Goal: Task Accomplishment & Management: Manage account settings

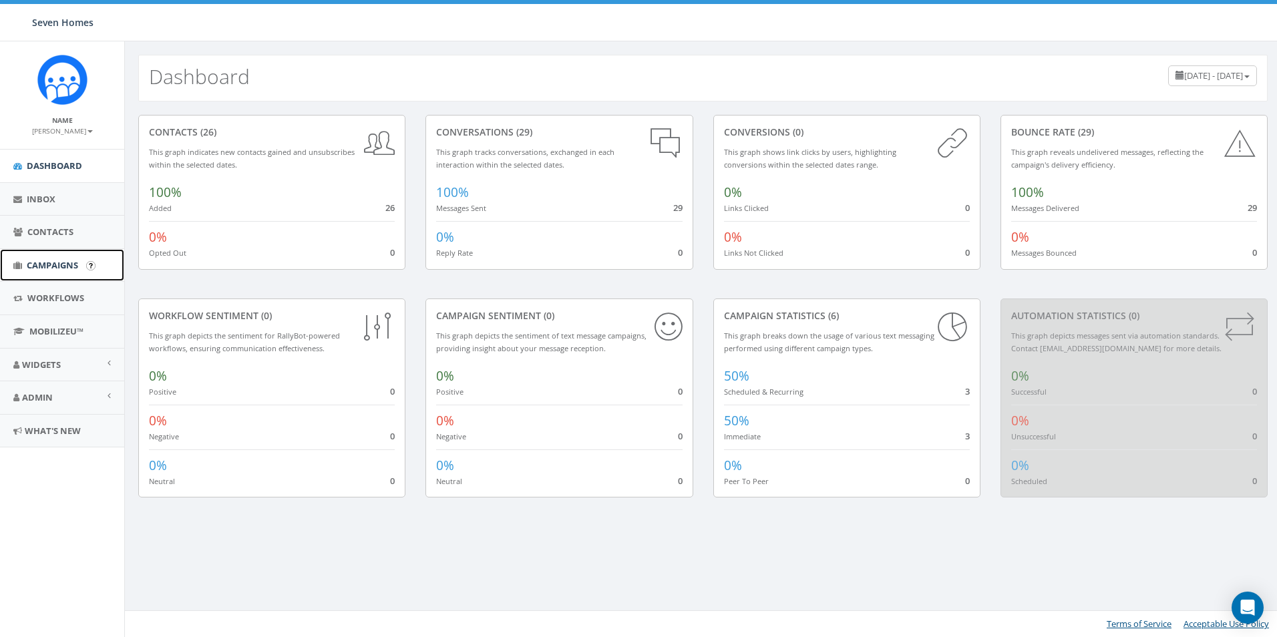
click at [62, 271] on link "Campaigns" at bounding box center [62, 265] width 124 height 33
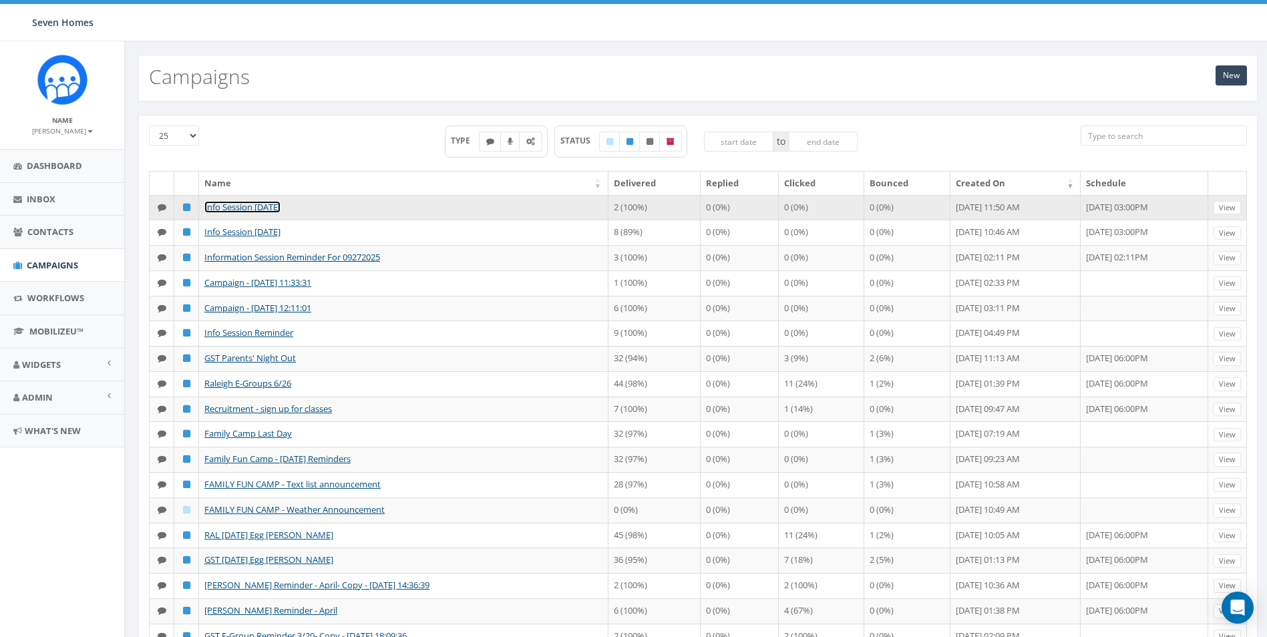
click at [276, 206] on link "Info Session [DATE]" at bounding box center [242, 207] width 76 height 12
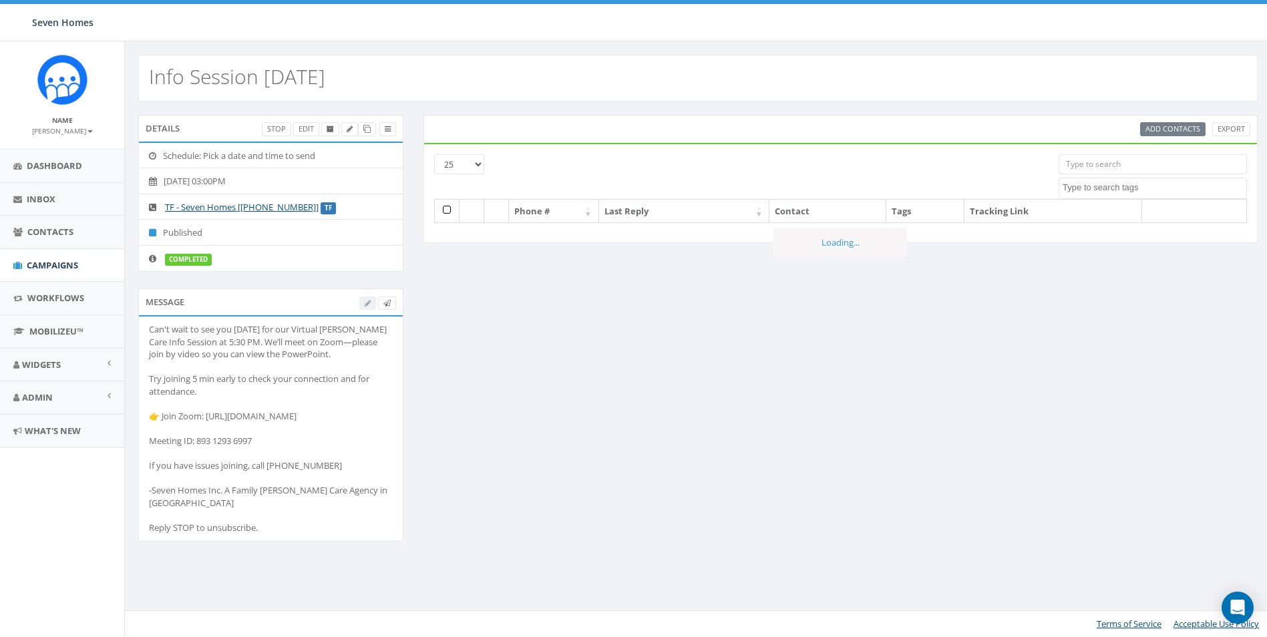
select select
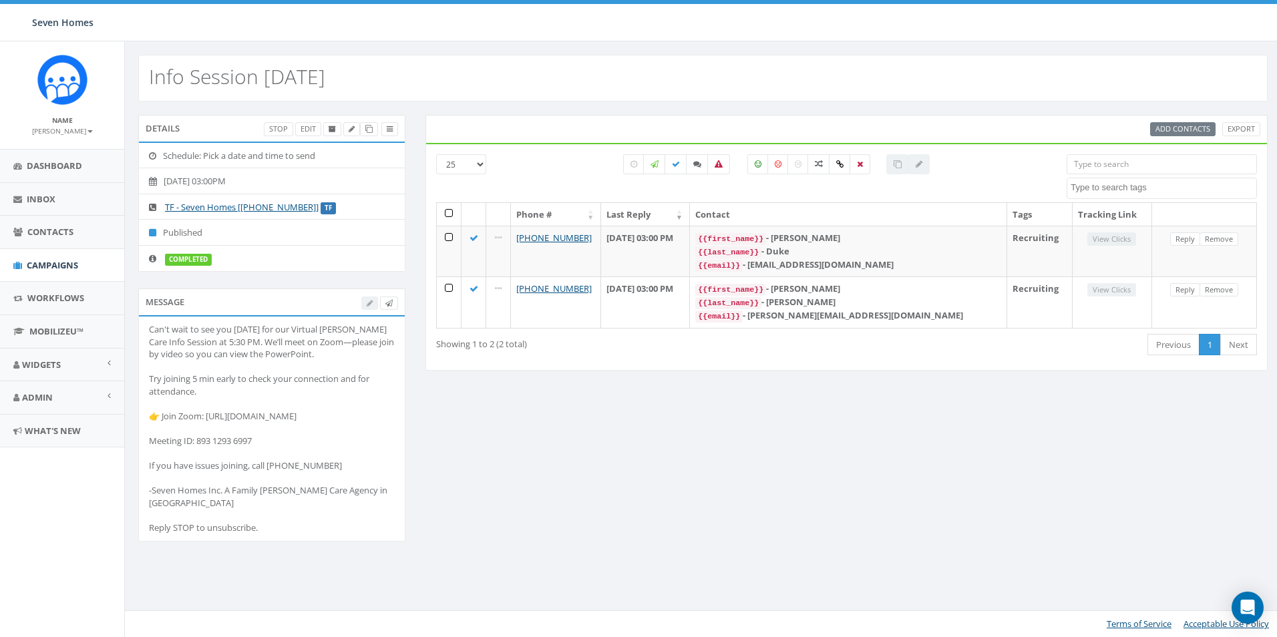
click at [1175, 128] on div "Add Contacts Export" at bounding box center [1205, 129] width 110 height 14
click at [1184, 131] on div "Add Contacts Export" at bounding box center [1205, 129] width 110 height 14
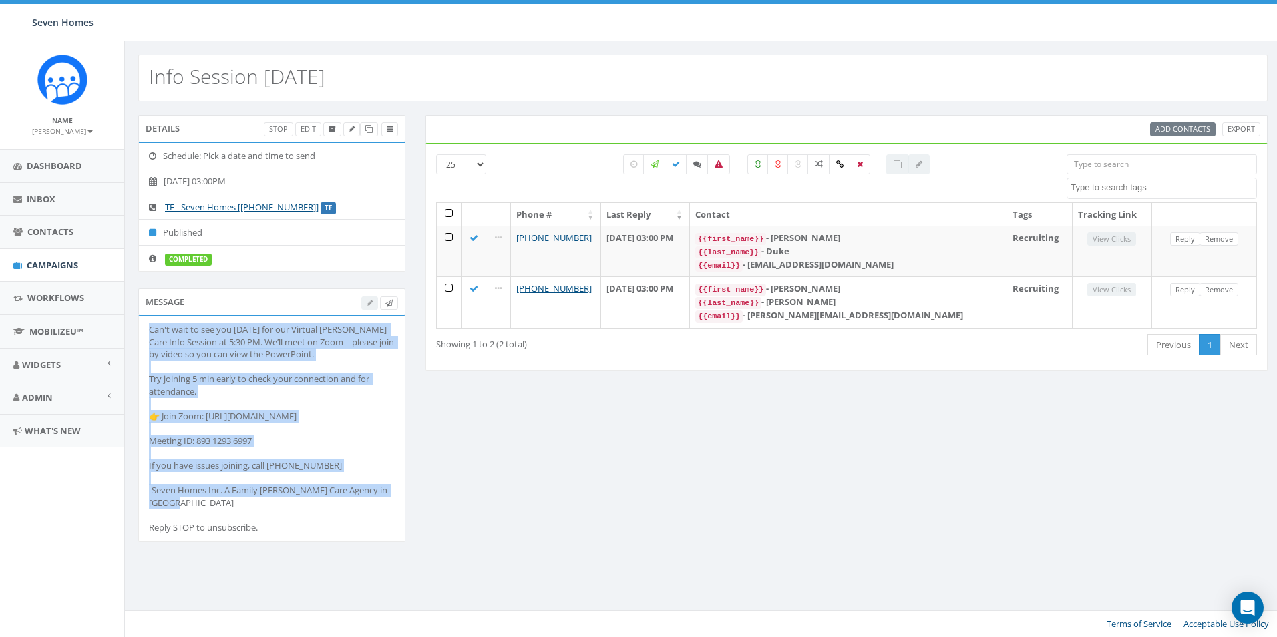
drag, startPoint x: 147, startPoint y: 333, endPoint x: 371, endPoint y: 487, distance: 271.5
click at [371, 487] on li "Can't wait to see you TODAY for our Virtual Foster Care Info Session at 5:30 PM…" at bounding box center [272, 429] width 266 height 224
copy div "Can't wait to see you TODAY for our Virtual Foster Care Info Session at 5:30 PM…"
click at [58, 263] on span "Campaigns" at bounding box center [52, 265] width 51 height 12
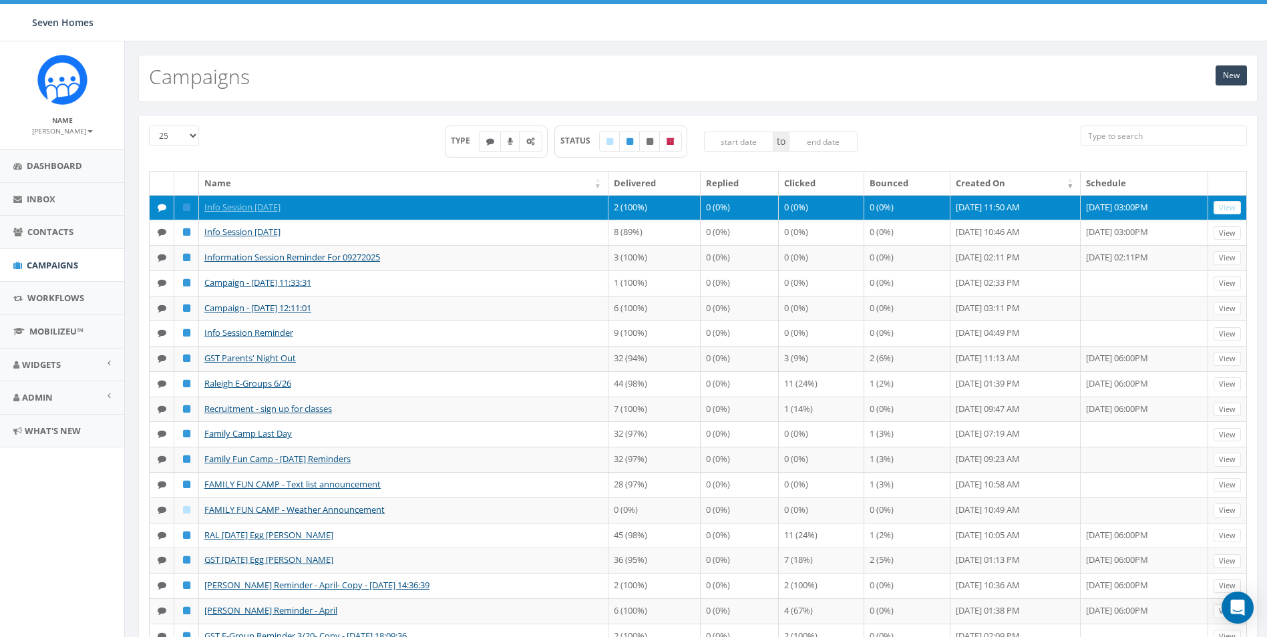
click at [188, 208] on icon at bounding box center [186, 207] width 7 height 9
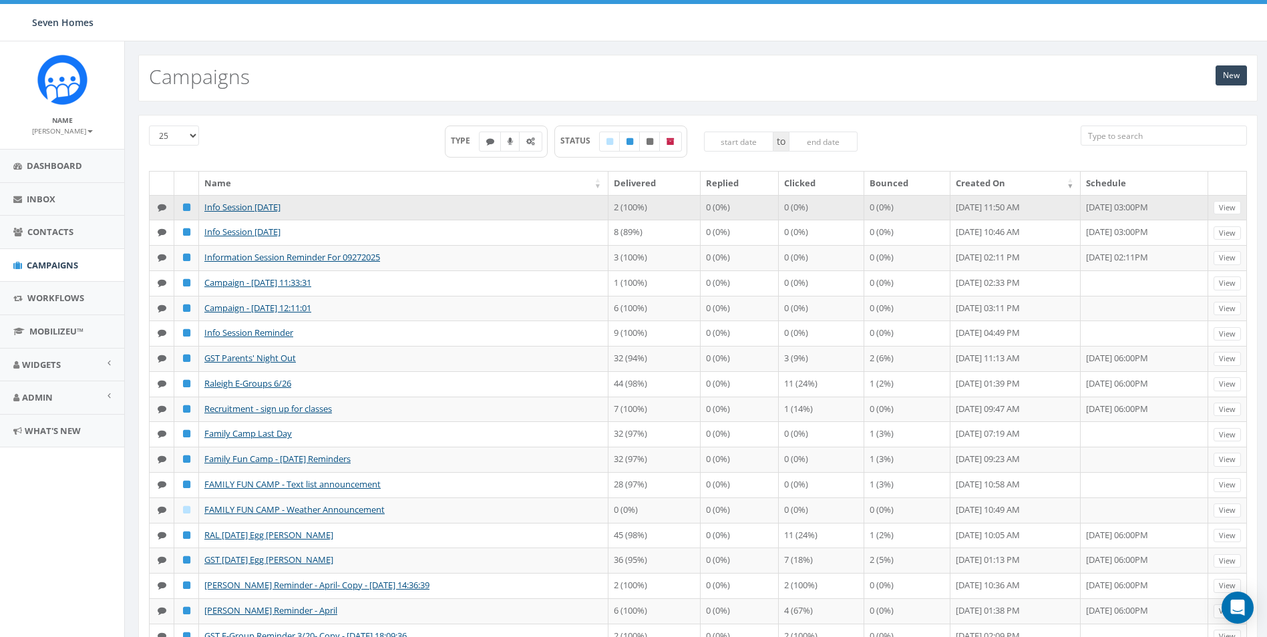
click at [189, 210] on icon at bounding box center [186, 207] width 7 height 9
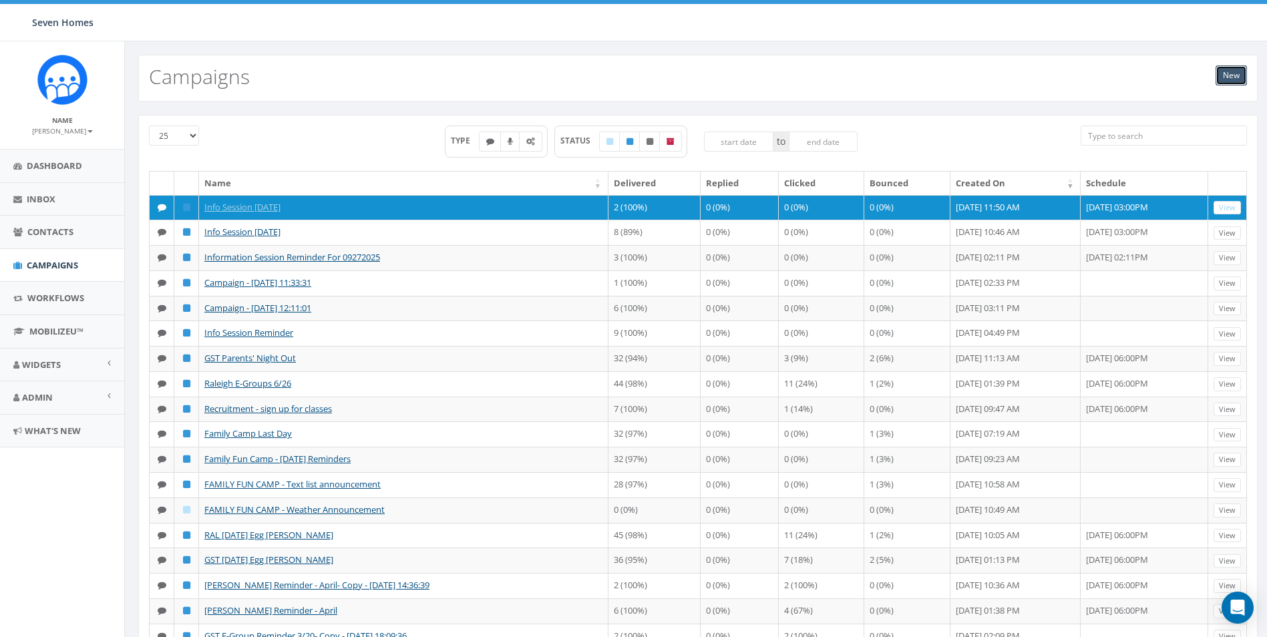
click at [1228, 77] on link "New" at bounding box center [1231, 75] width 31 height 20
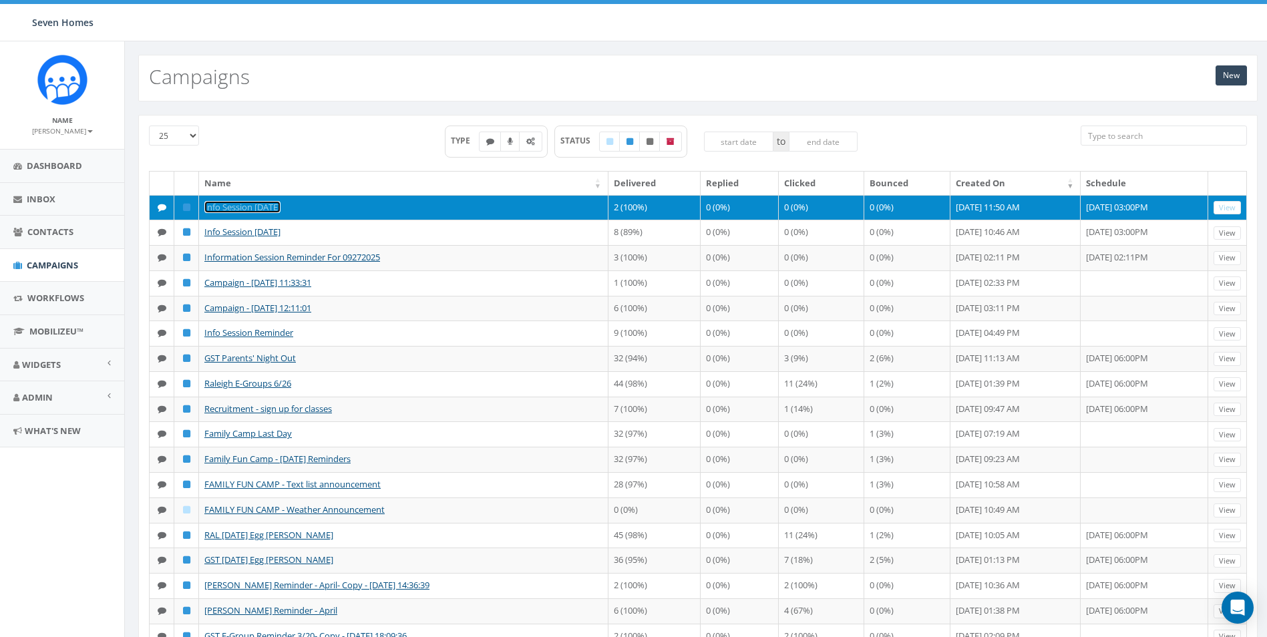
click at [260, 207] on link "Info Session [DATE]" at bounding box center [242, 207] width 76 height 12
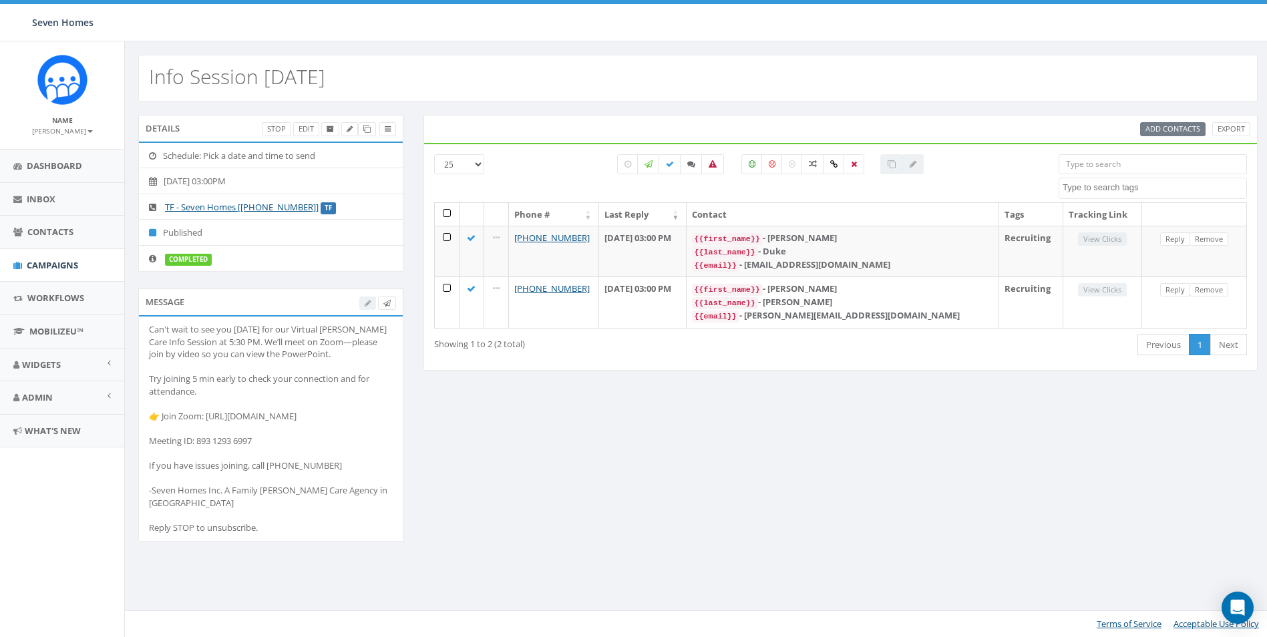
select select
click at [369, 133] on icon at bounding box center [368, 129] width 7 height 7
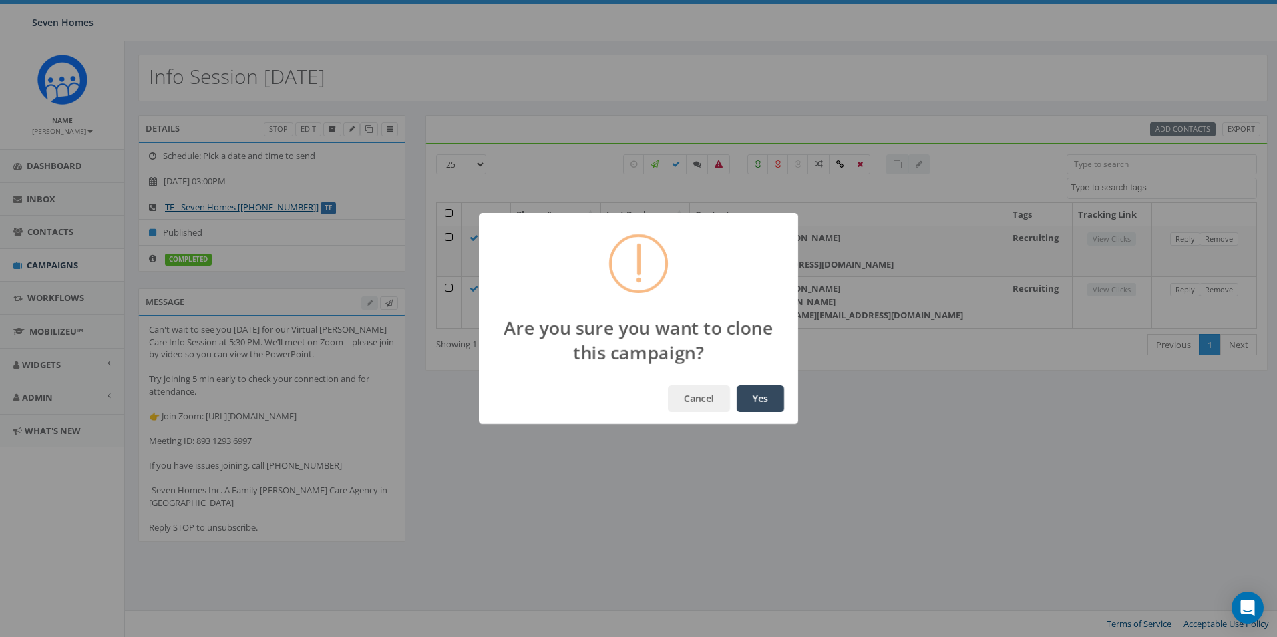
click at [762, 397] on button "Yes" at bounding box center [760, 398] width 47 height 27
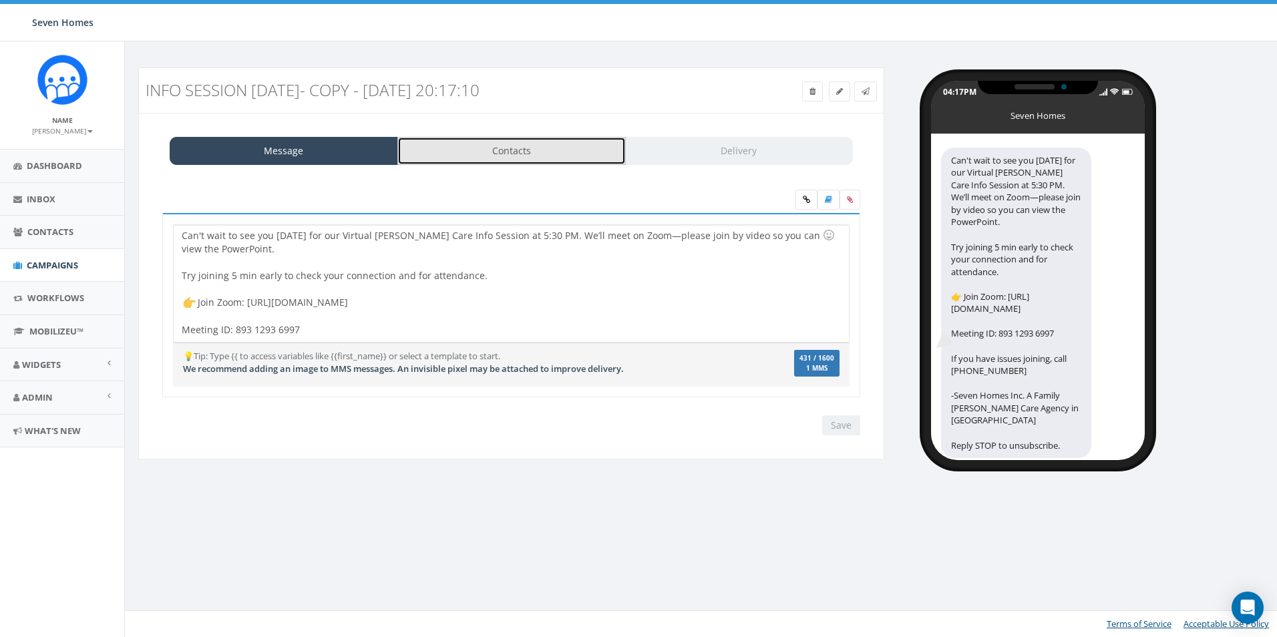
click at [497, 159] on link "Contacts" at bounding box center [511, 151] width 228 height 28
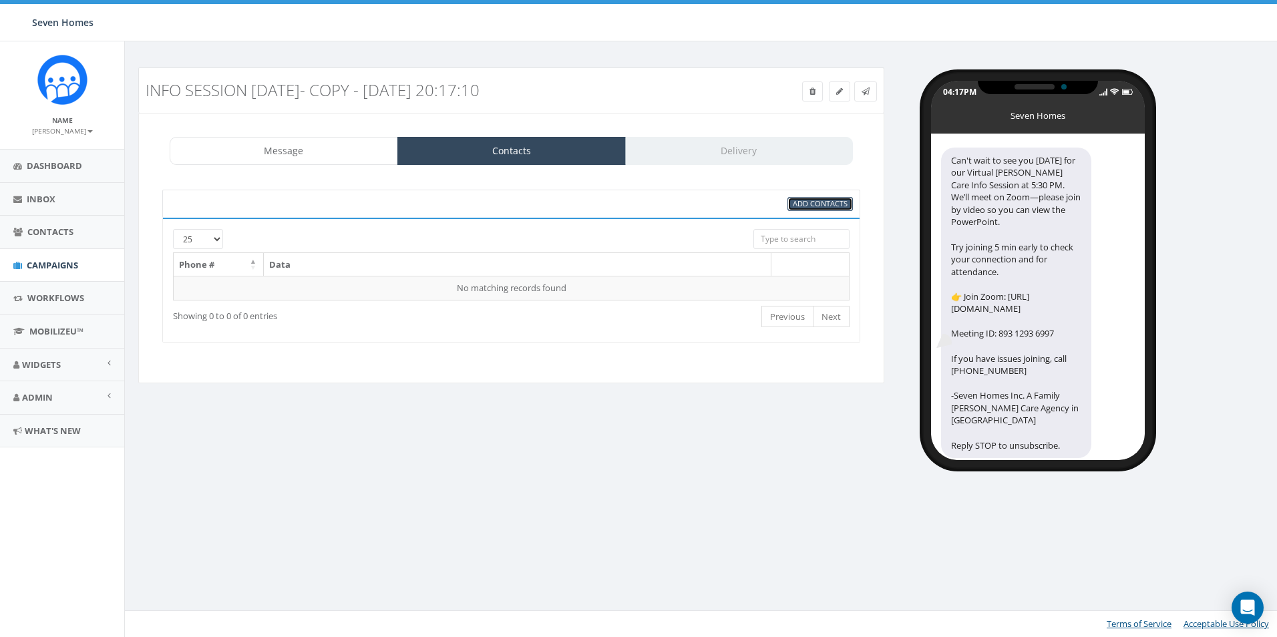
click at [804, 204] on span "Add Contacts" at bounding box center [820, 203] width 55 height 10
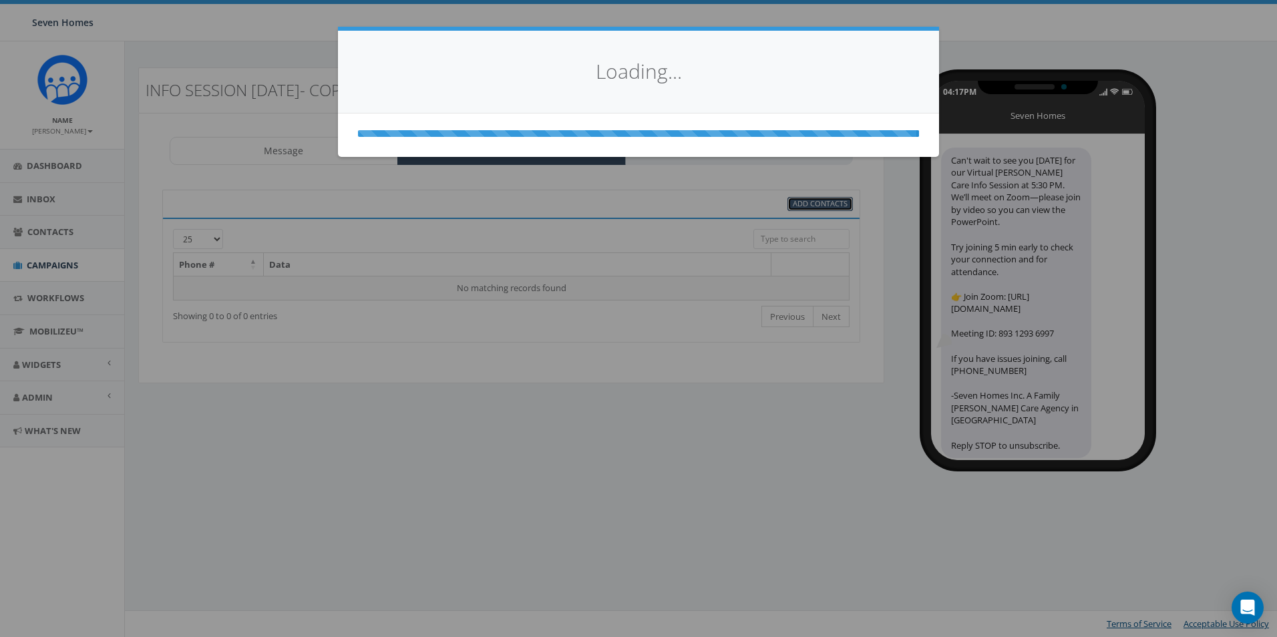
select select
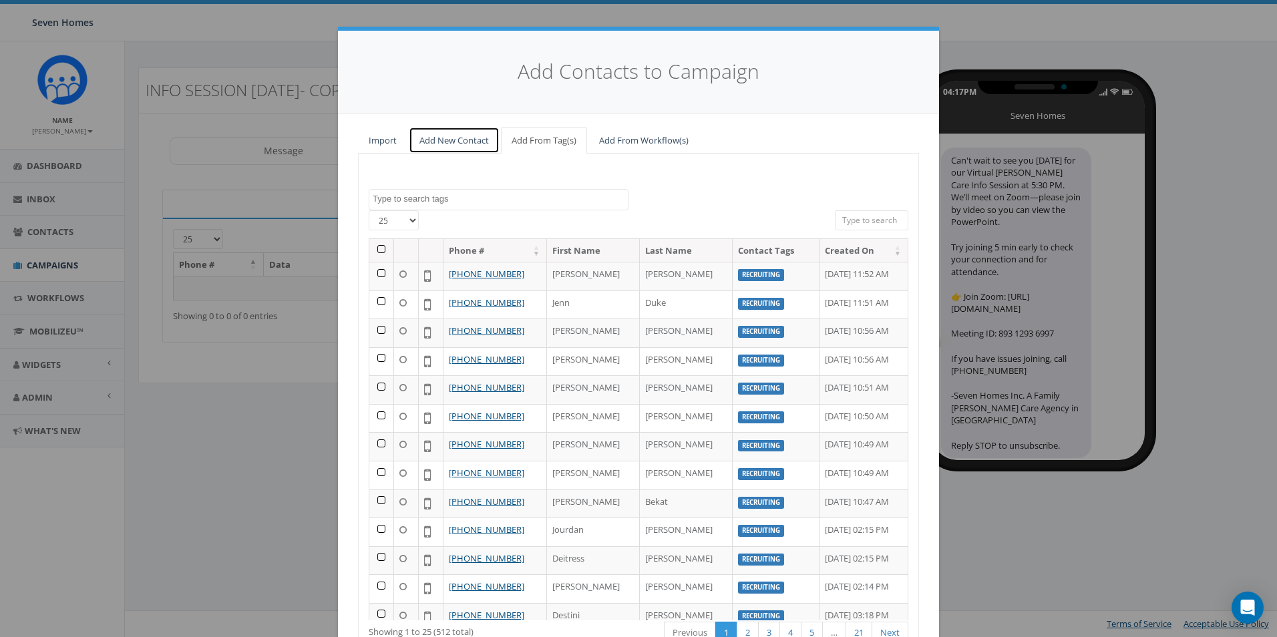
click at [478, 136] on link "Add New Contact" at bounding box center [454, 140] width 91 height 27
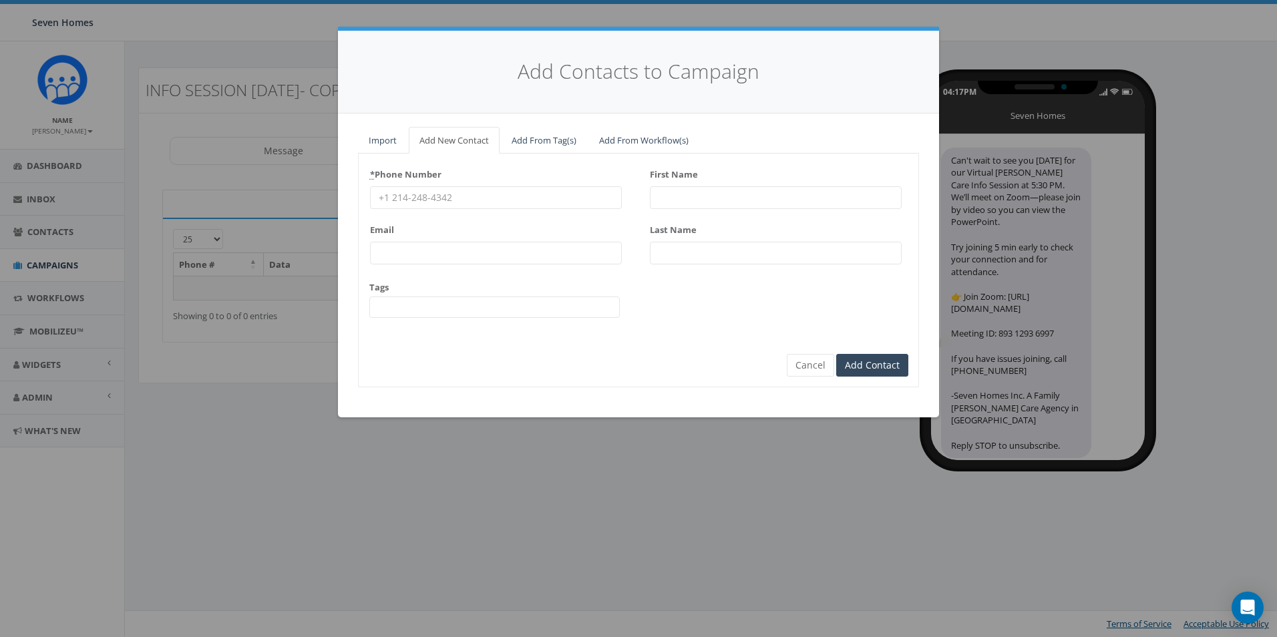
click at [387, 251] on input "Email" at bounding box center [496, 253] width 252 height 23
paste input "Can't wait to see you TODAY for our Virtual Foster Care Info Session at 5:30 PM…"
type input "Can't wait to see you TODAY for our Virtual Foster Care Info Session at 5:30 PM…"
click at [514, 247] on input "Can't wait to see you TODAY for our Virtual Foster Care Info Session at 5:30 PM…" at bounding box center [496, 253] width 252 height 23
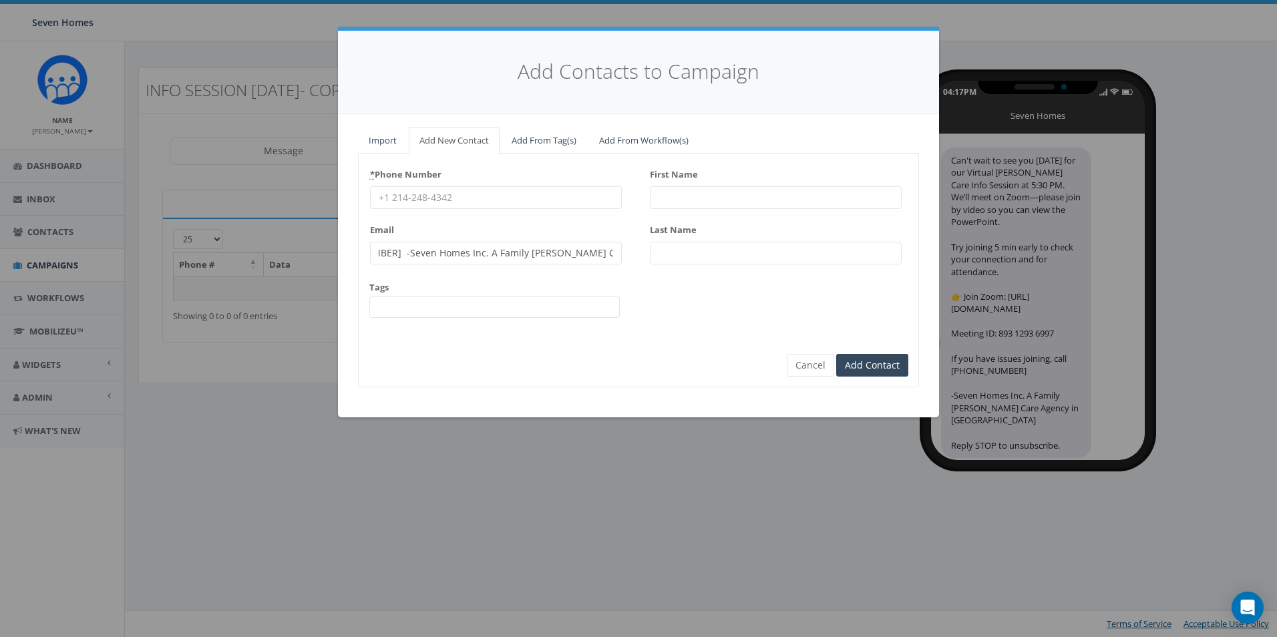
click at [514, 247] on input "Can't wait to see you TODAY for our Virtual Foster Care Info Session at 5:30 PM…" at bounding box center [496, 253] width 252 height 23
click at [400, 257] on input "Email" at bounding box center [496, 253] width 252 height 23
paste input "apentiuk@gmail.com"
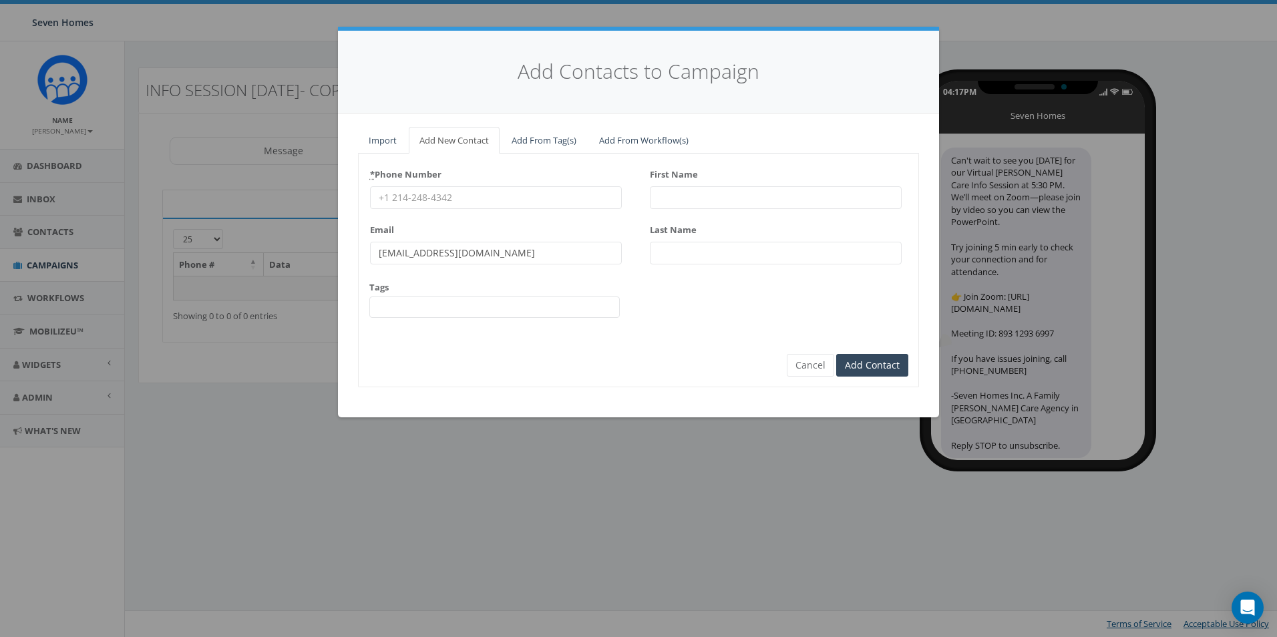
type input "apentiuk@gmail.com"
click at [458, 200] on input "* Phone Number" at bounding box center [496, 197] width 252 height 23
paste input "6199646882"
type input "6199646882"
click at [664, 198] on input "First Name" at bounding box center [776, 197] width 252 height 23
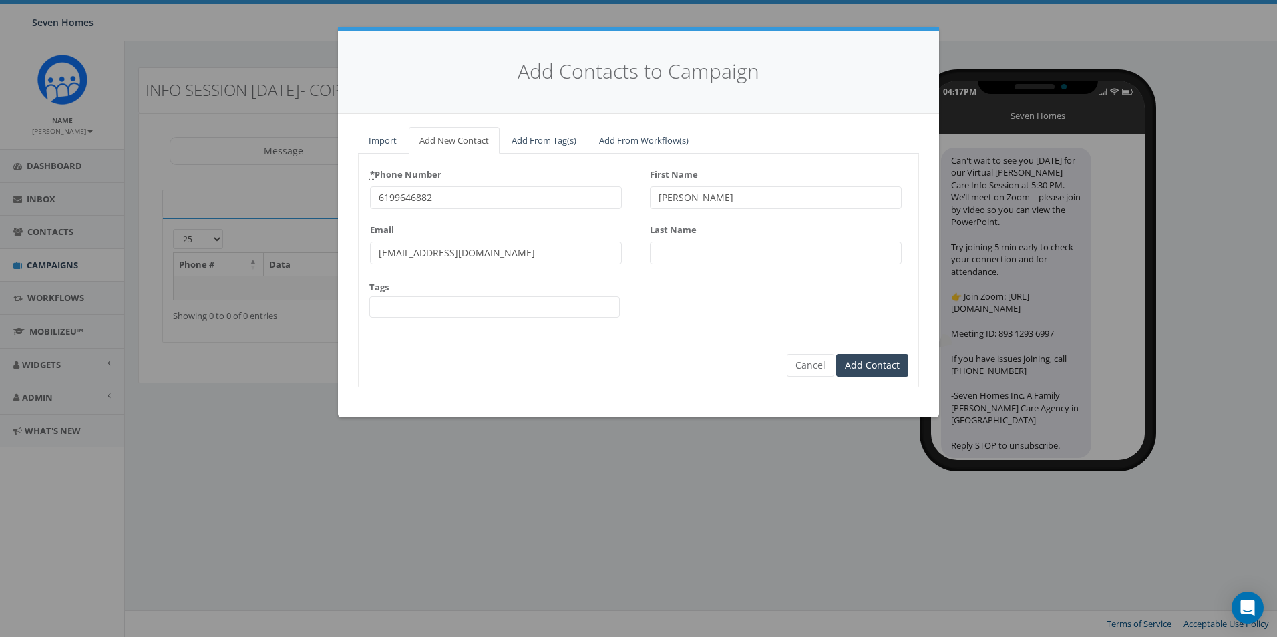
type input "Amanda"
click at [707, 254] on input "Last Name" at bounding box center [776, 253] width 252 height 23
paste input "Marchesello"
type input "Marchesello"
click at [478, 311] on span at bounding box center [494, 307] width 251 height 21
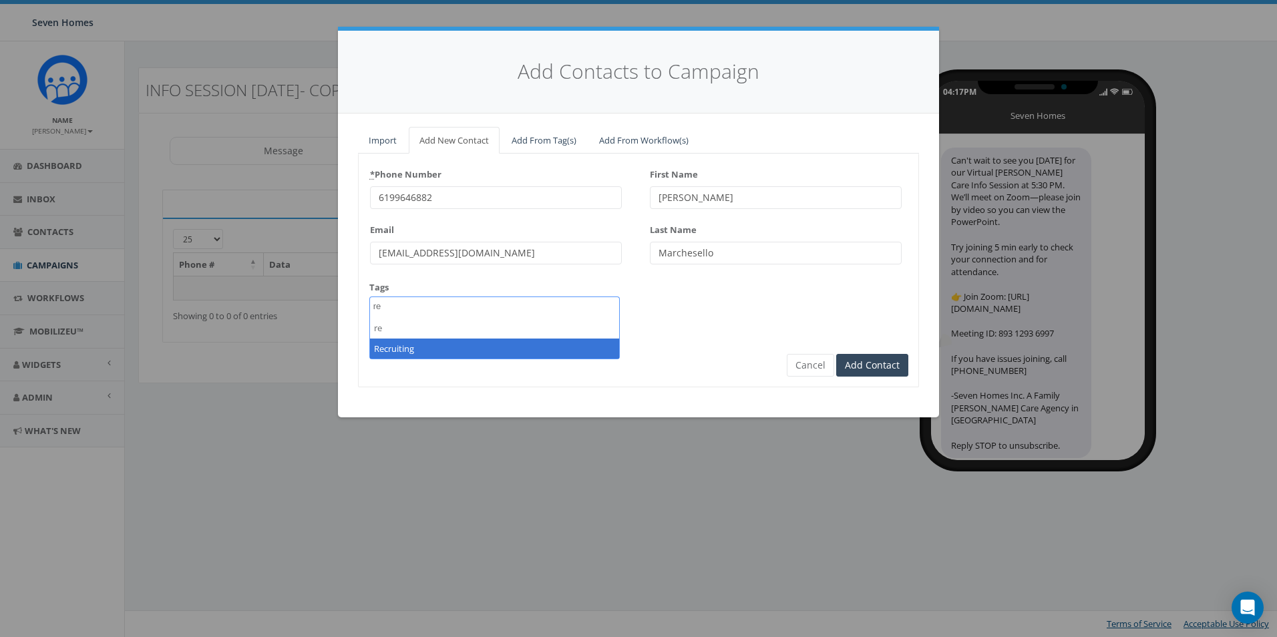
type textarea "re"
select select "Recruiting"
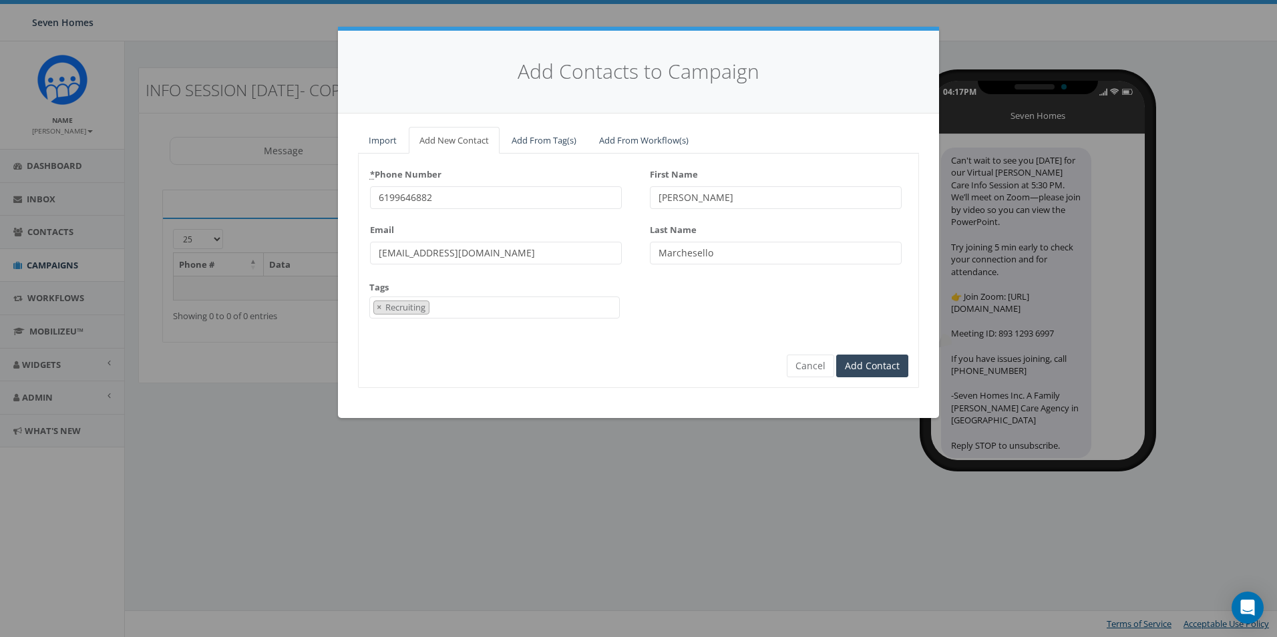
scroll to position [267, 0]
click at [860, 360] on input "Add Contact" at bounding box center [872, 366] width 72 height 23
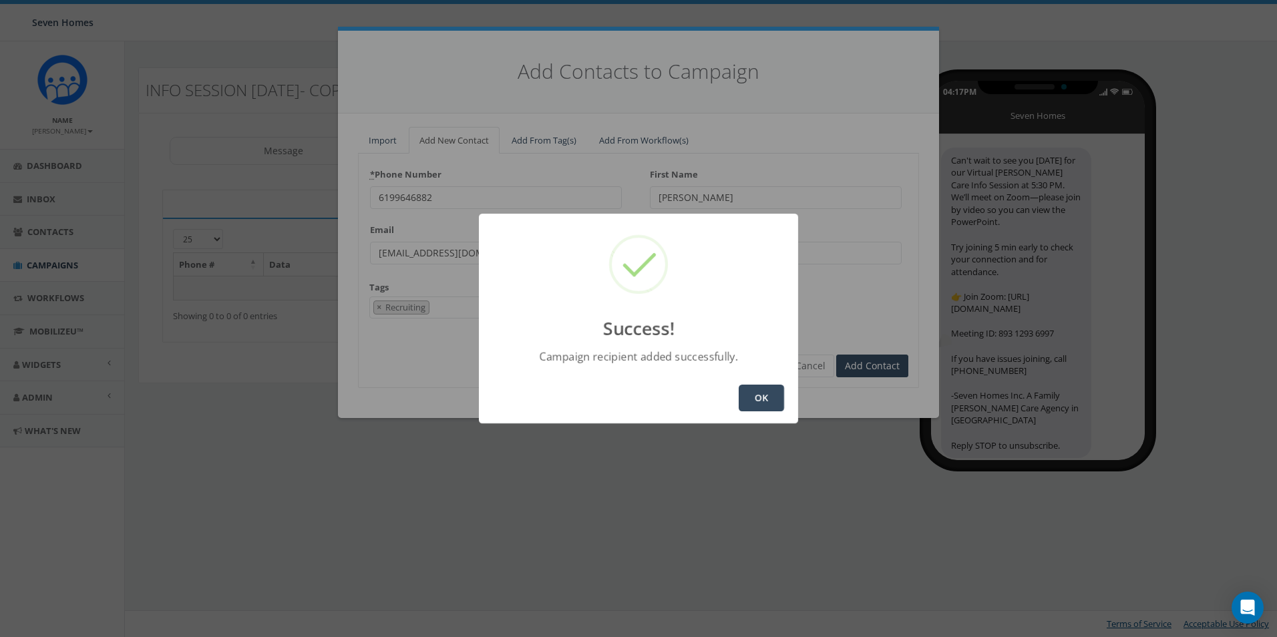
click at [767, 400] on button "OK" at bounding box center [761, 398] width 45 height 27
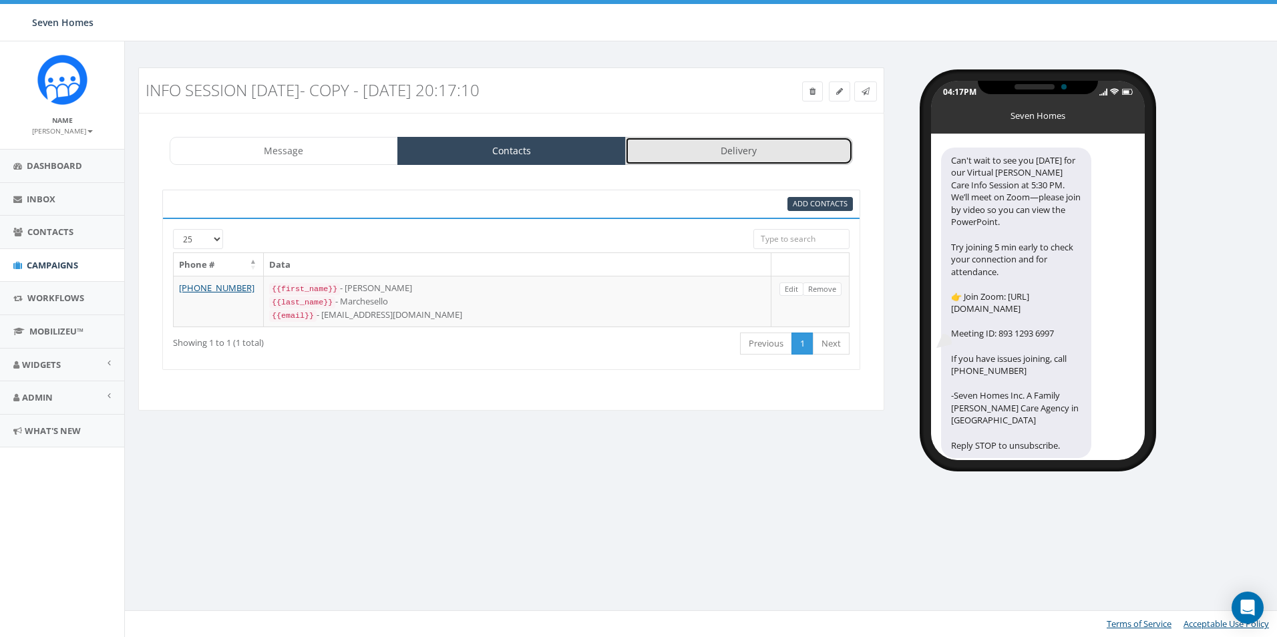
click at [719, 157] on link "Delivery" at bounding box center [739, 151] width 228 height 28
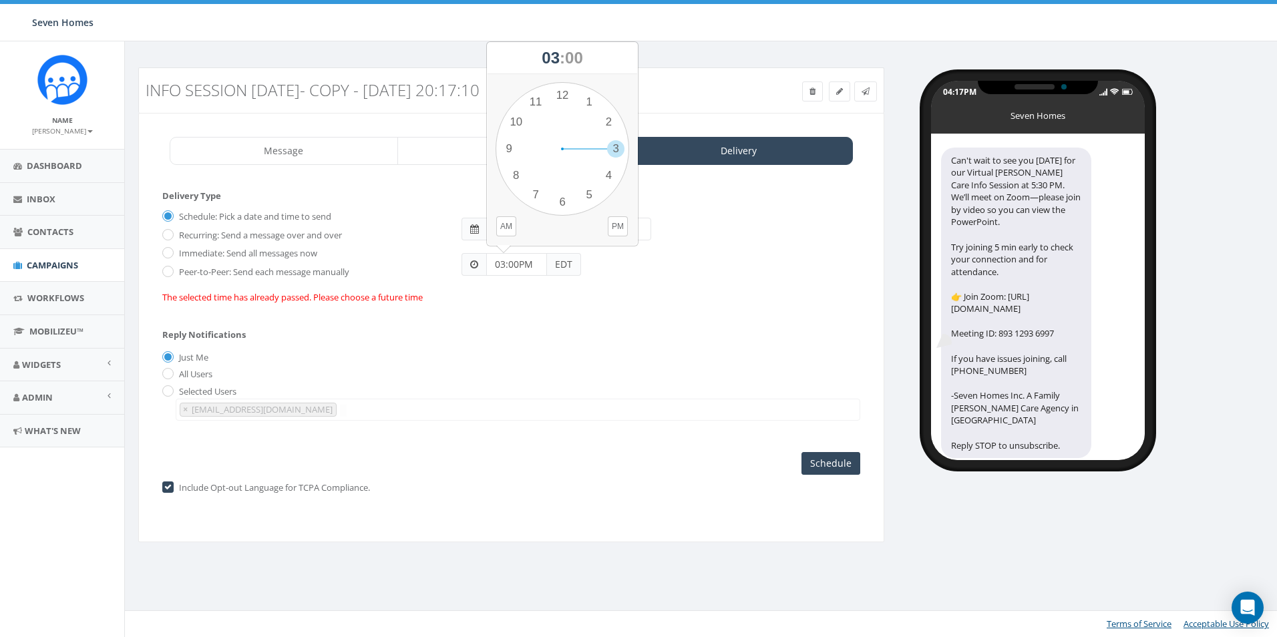
click at [503, 264] on input "03:00PM" at bounding box center [516, 264] width 61 height 23
click at [609, 178] on div "1 2 3 4 5 6 7 8 9 10 11 12 00 05 10 15 20 25 30 35 40 45 50 55" at bounding box center [563, 149] width 134 height 134
click at [564, 198] on div "1 2 3 4 5 6 7 8 9 10 11 12 00 05 10 15 20 25 30 35 40 45 50 55" at bounding box center [563, 149] width 134 height 134
type input "04:30PM"
click at [661, 315] on form "Delivery Type Schedule: Pick a date and time to send Recurring: Send a message …" at bounding box center [511, 253] width 698 height 126
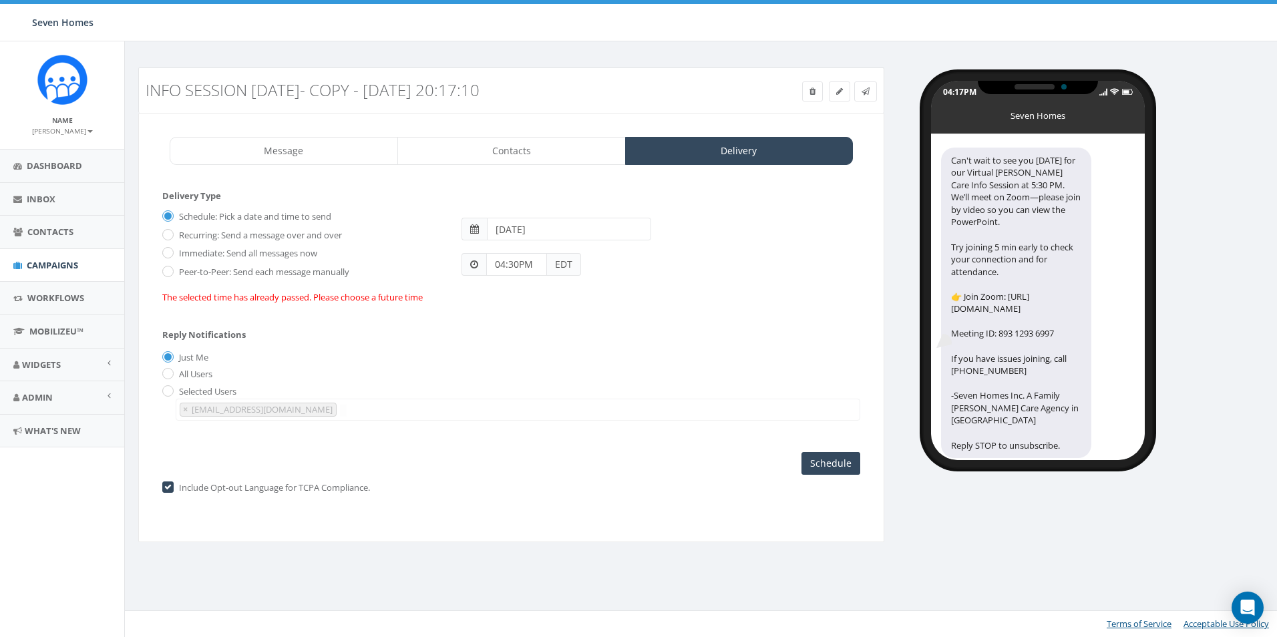
click at [822, 467] on div "Schedule Launch Campaign Send Now Schedule" at bounding box center [831, 463] width 59 height 23
click at [170, 255] on input "Immediate: Send all messages now" at bounding box center [166, 254] width 9 height 9
radio input "true"
click at [185, 411] on span "×" at bounding box center [185, 410] width 5 height 12
click at [164, 359] on input "Just Me" at bounding box center [166, 357] width 9 height 9
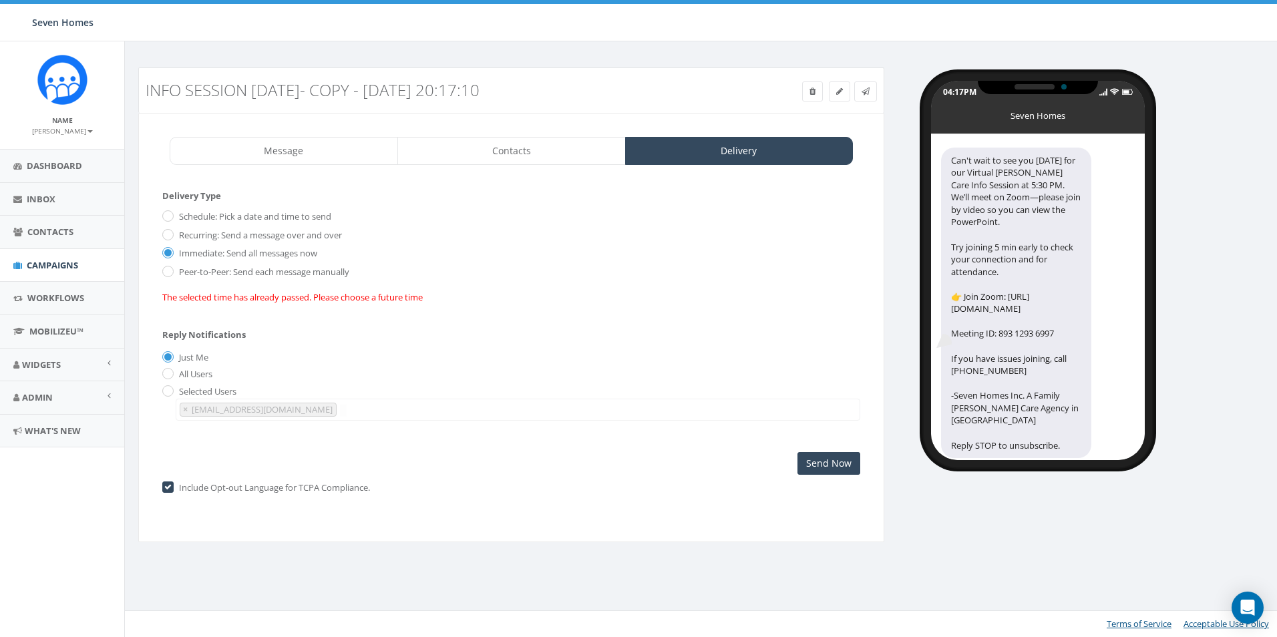
click at [178, 393] on label "Selected Users" at bounding box center [206, 391] width 61 height 13
click at [166, 371] on input "All Users" at bounding box center [166, 375] width 9 height 9
radio input "true"
click at [164, 350] on div "Reply Notifications Just Me All Users Selected Users kkiker@7homes.org × kkiker…" at bounding box center [511, 371] width 698 height 111
click at [169, 359] on input "Just Me" at bounding box center [166, 357] width 9 height 9
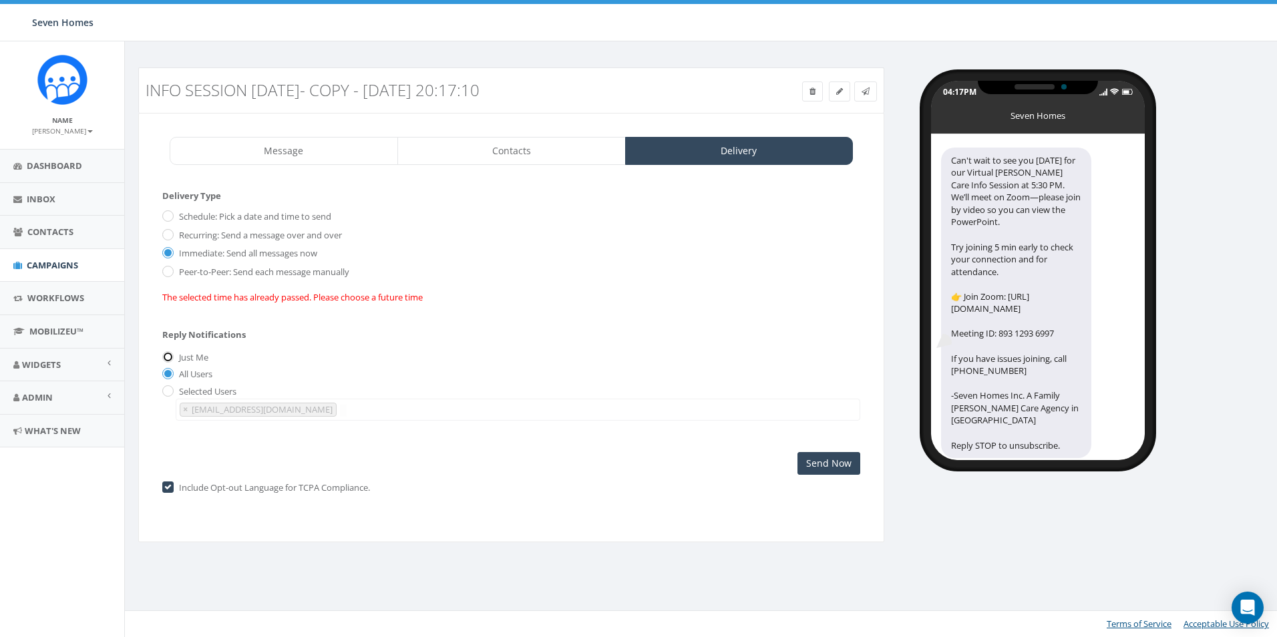
radio input "true"
click at [184, 410] on span "×" at bounding box center [185, 410] width 5 height 12
click at [812, 458] on input "Send Now" at bounding box center [829, 463] width 63 height 23
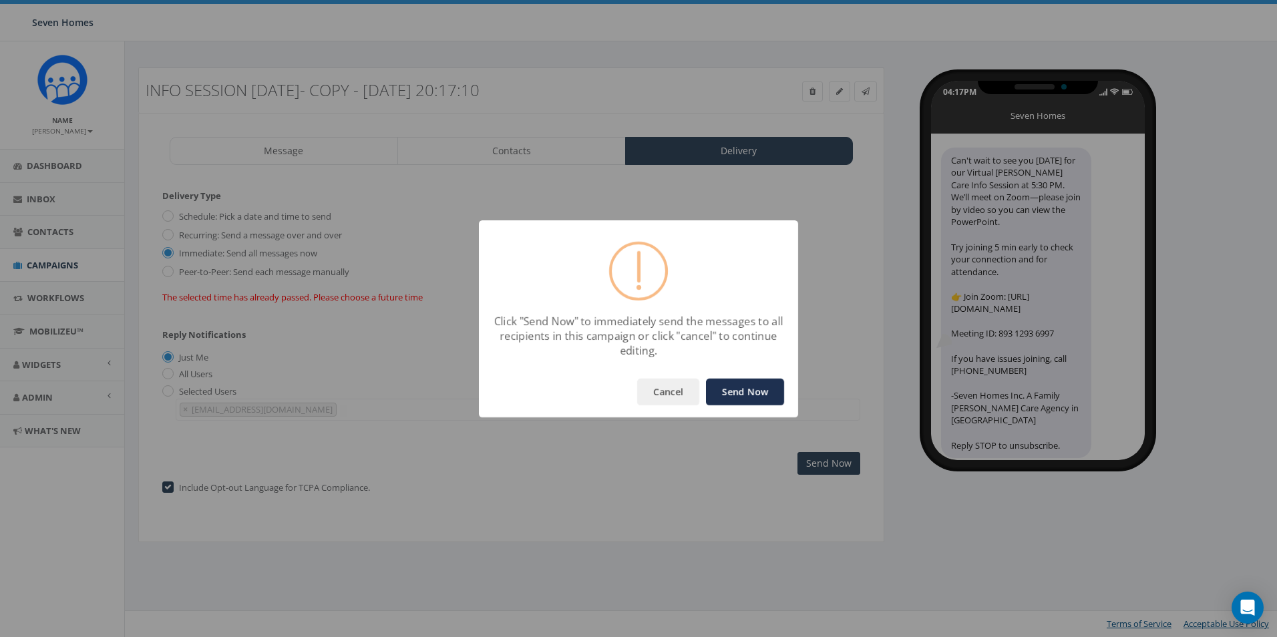
click at [739, 389] on button "Send Now" at bounding box center [745, 392] width 78 height 27
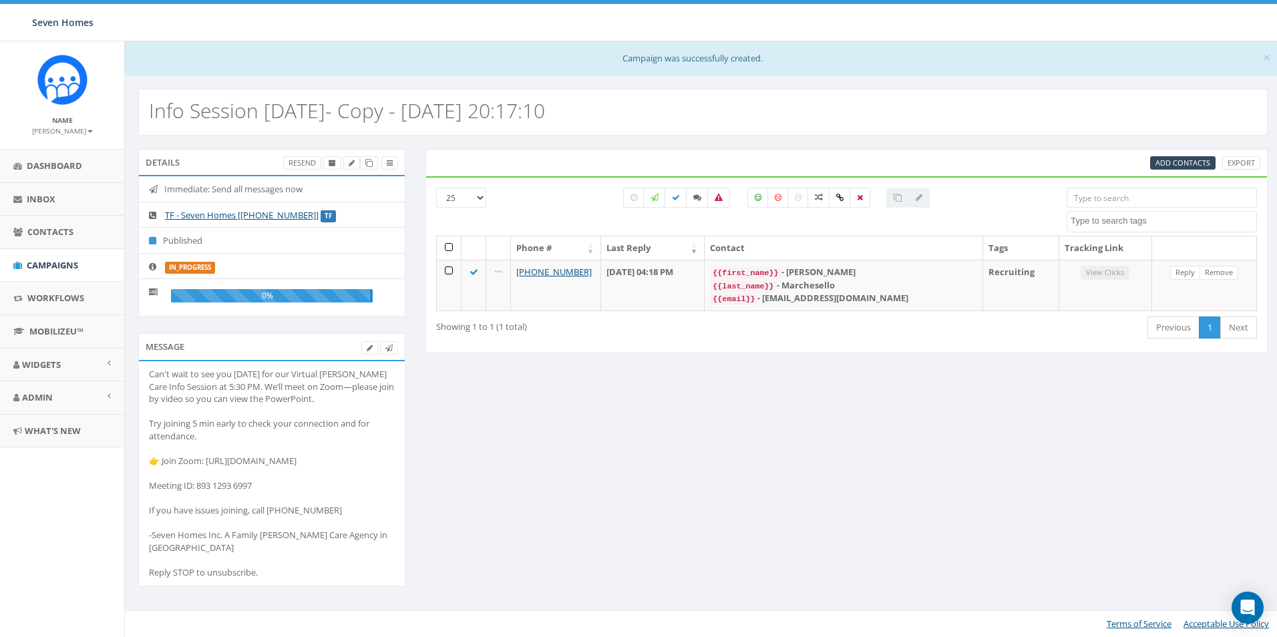
select select
click at [46, 400] on span "Admin" at bounding box center [37, 397] width 31 height 12
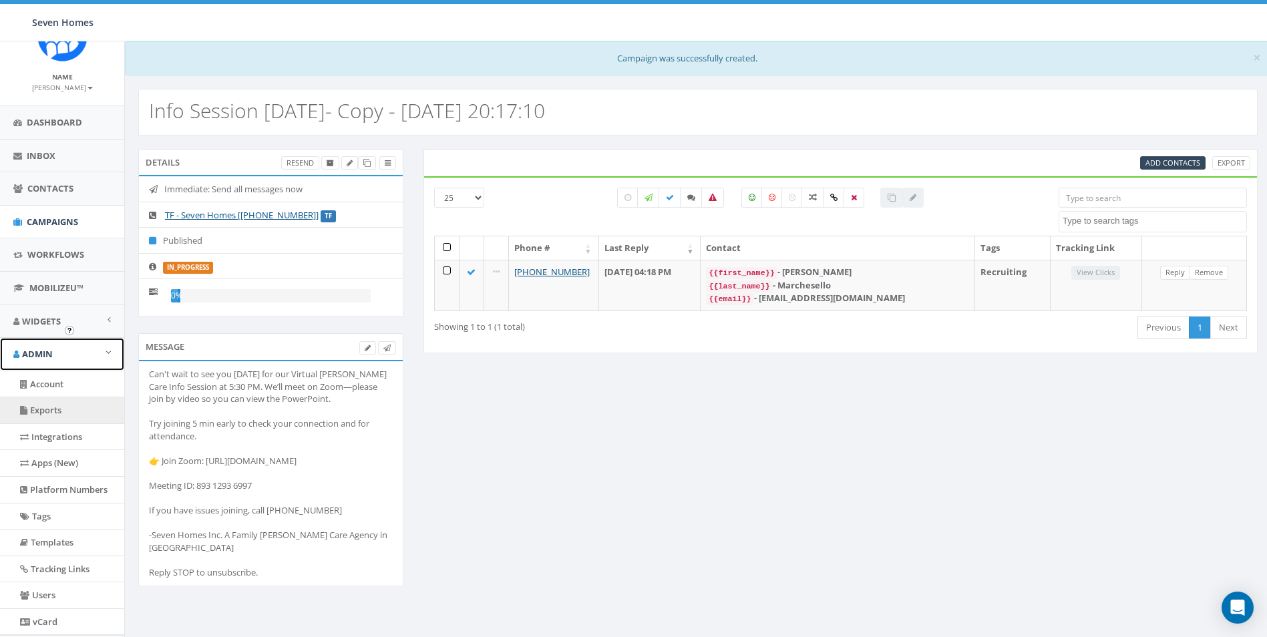
scroll to position [67, 0]
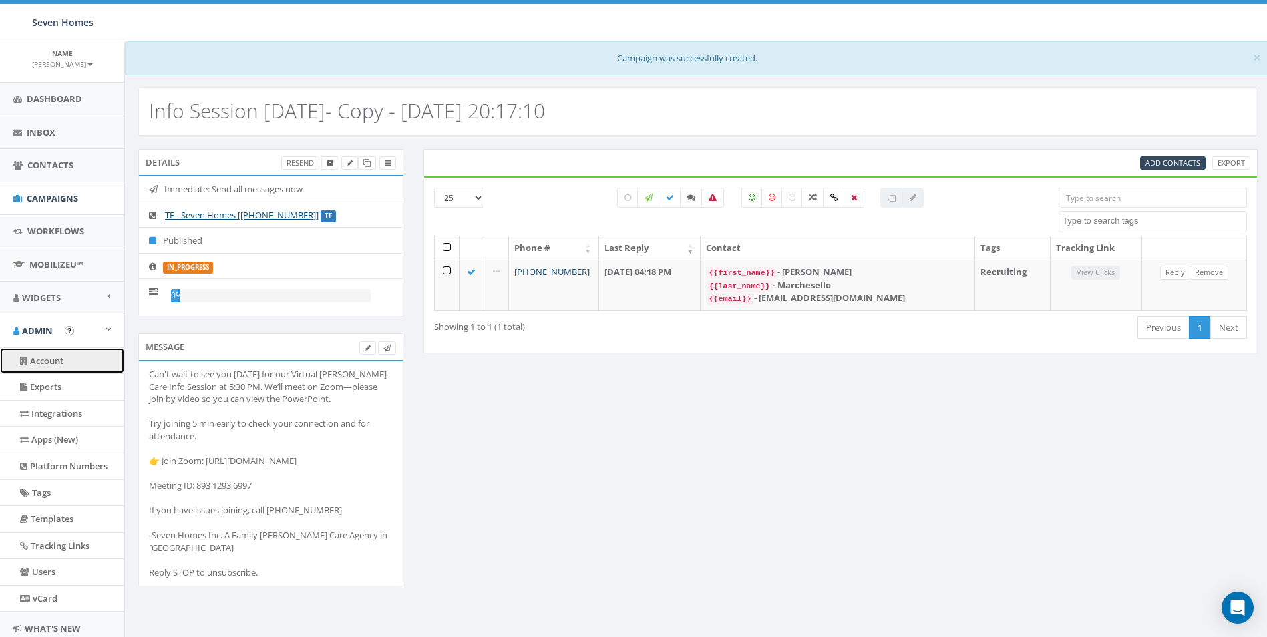
click at [39, 354] on link "Account" at bounding box center [62, 361] width 124 height 26
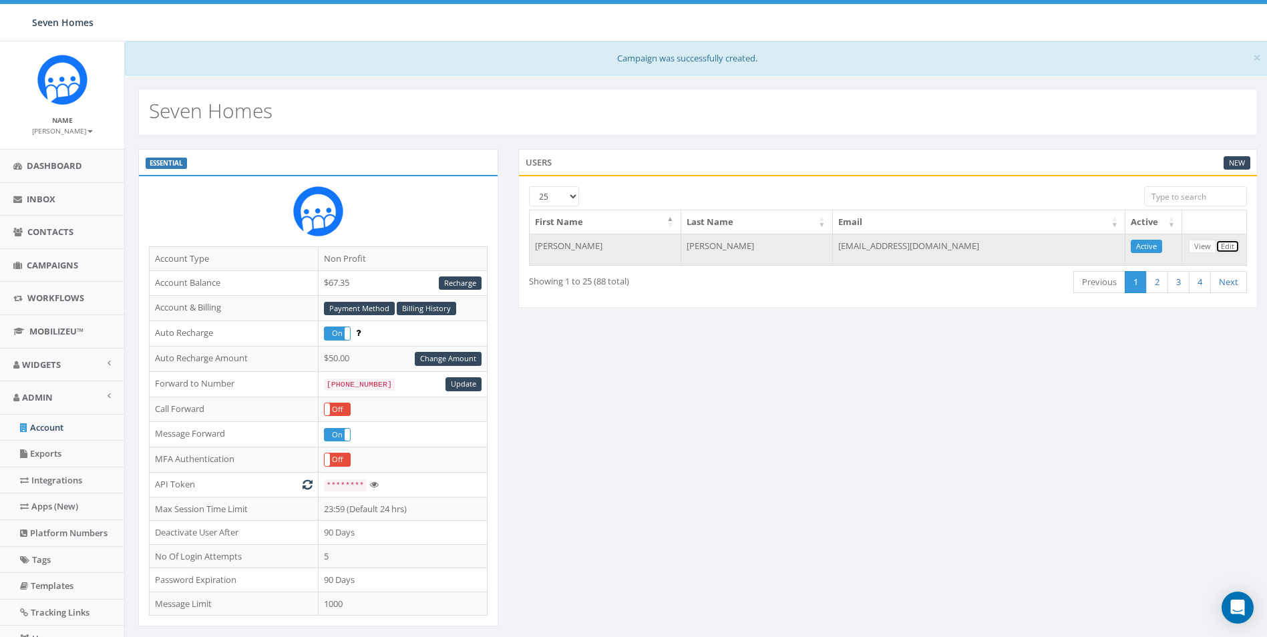
click at [1223, 245] on link "Edit" at bounding box center [1228, 247] width 24 height 14
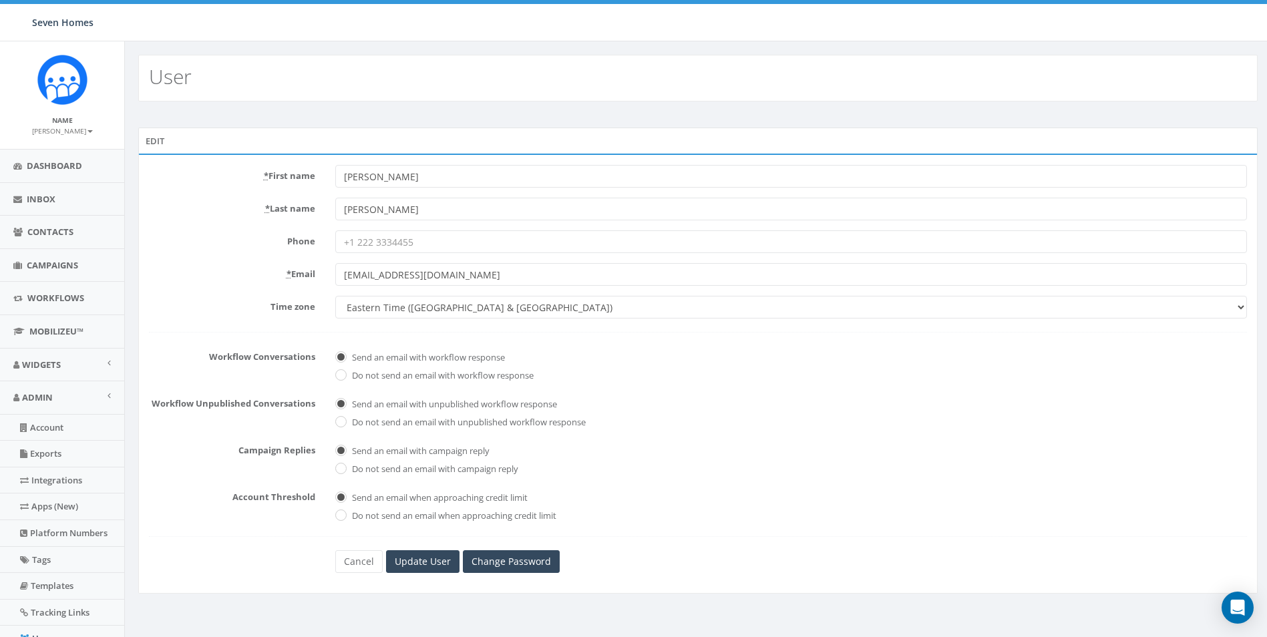
drag, startPoint x: 404, startPoint y: 186, endPoint x: 297, endPoint y: 187, distance: 106.2
click at [297, 187] on div "* First name [PERSON_NAME]" at bounding box center [698, 176] width 1118 height 23
type input "[PERSON_NAME]"
click at [646, 273] on input "[EMAIL_ADDRESS][DOMAIN_NAME]" at bounding box center [791, 274] width 912 height 23
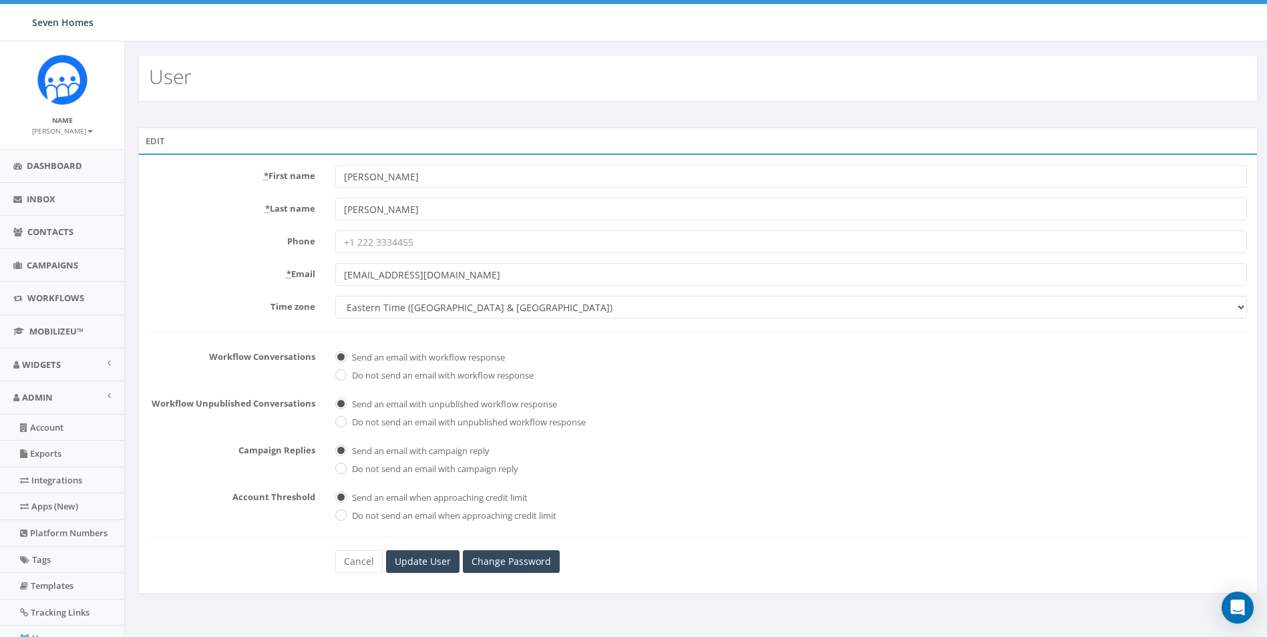
drag, startPoint x: 371, startPoint y: 273, endPoint x: 377, endPoint y: 265, distance: 10.4
click at [371, 273] on input "kkiker@7homes.org" at bounding box center [791, 274] width 912 height 23
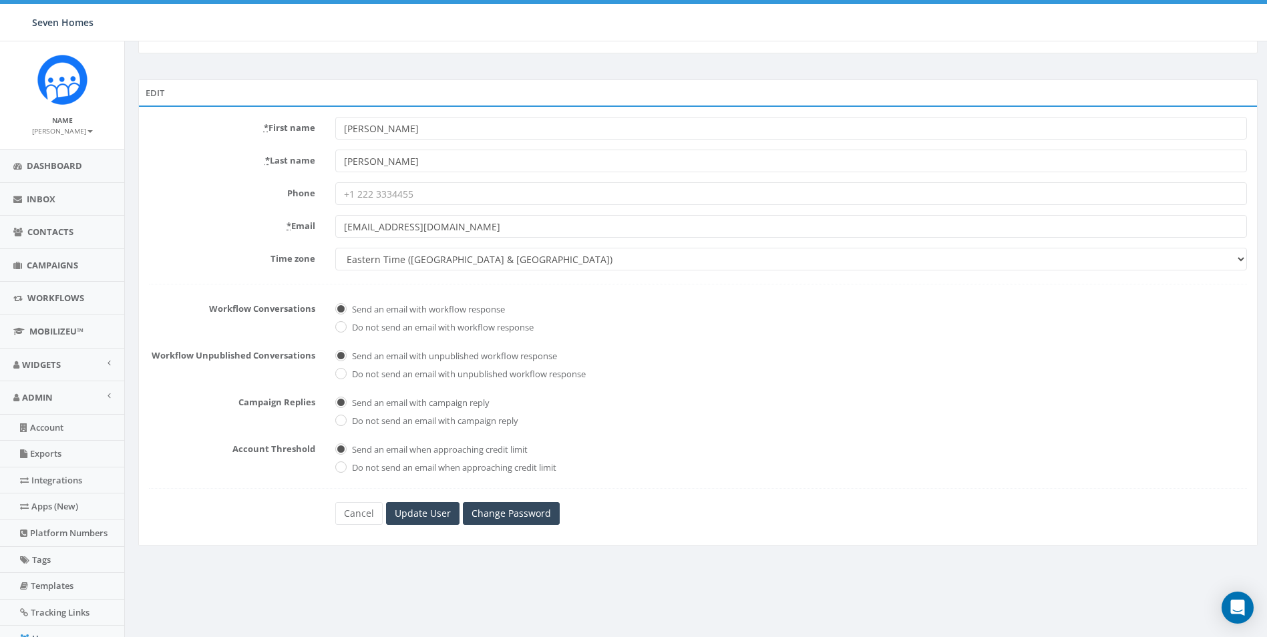
scroll to position [113, 0]
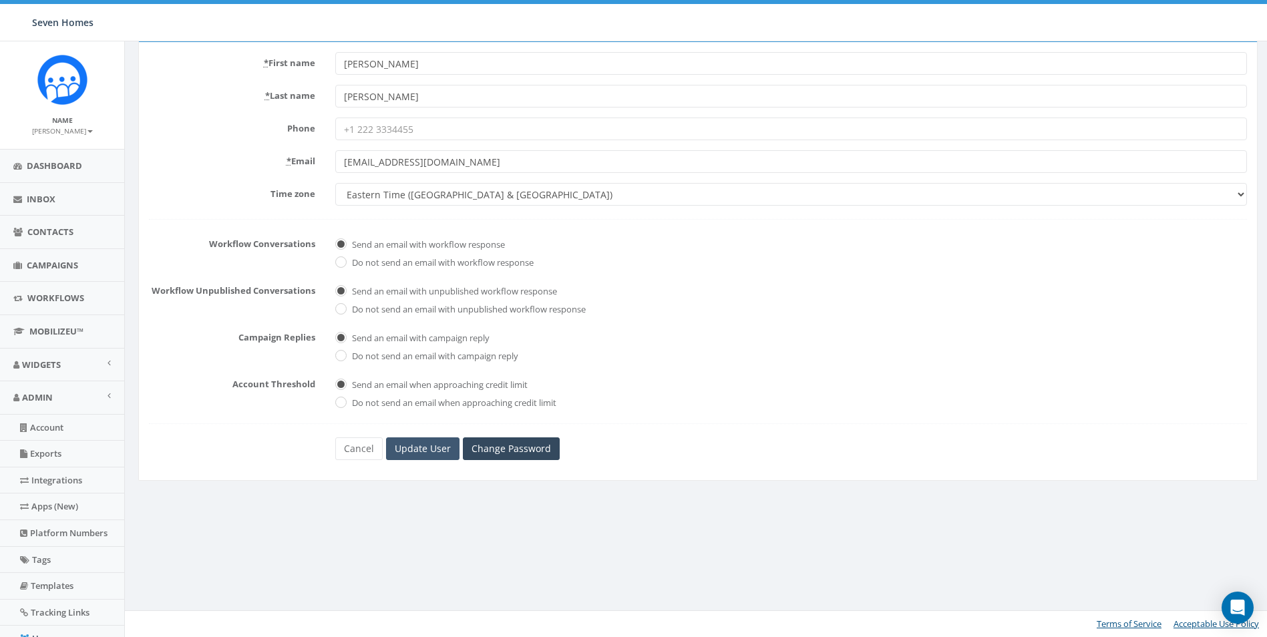
type input "[EMAIL_ADDRESS][DOMAIN_NAME]"
click at [414, 454] on input "Update User" at bounding box center [422, 449] width 73 height 23
